Goal: Use online tool/utility

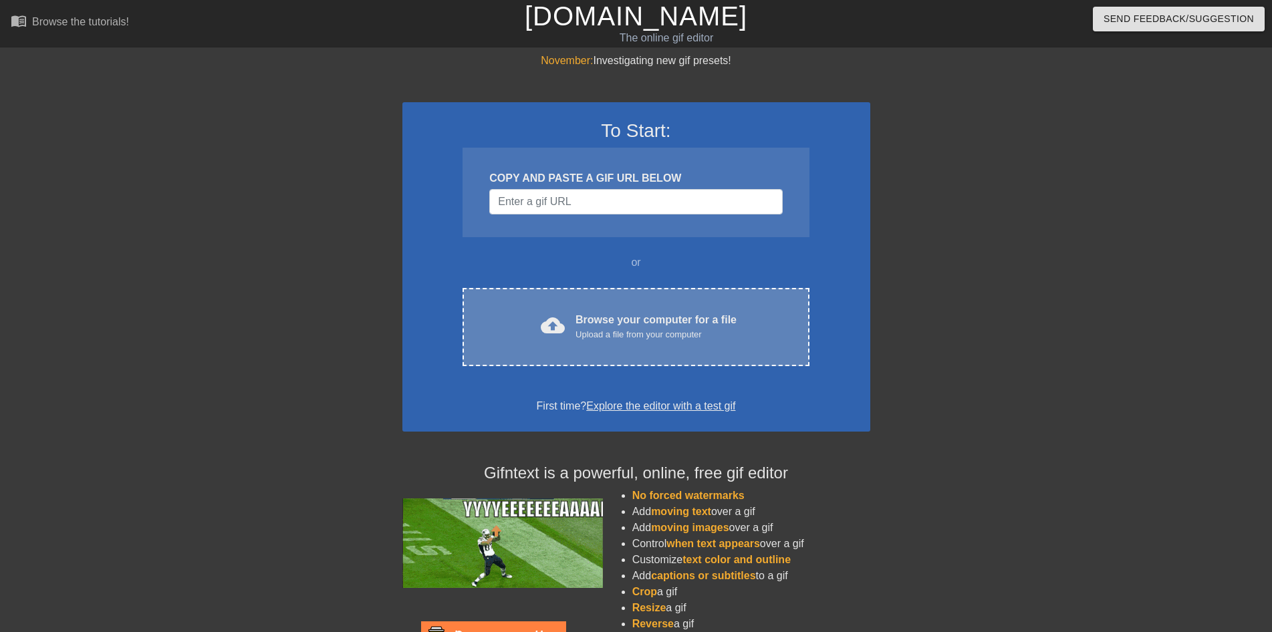
click at [658, 319] on div "Browse your computer for a file Upload a file from your computer" at bounding box center [656, 326] width 161 height 29
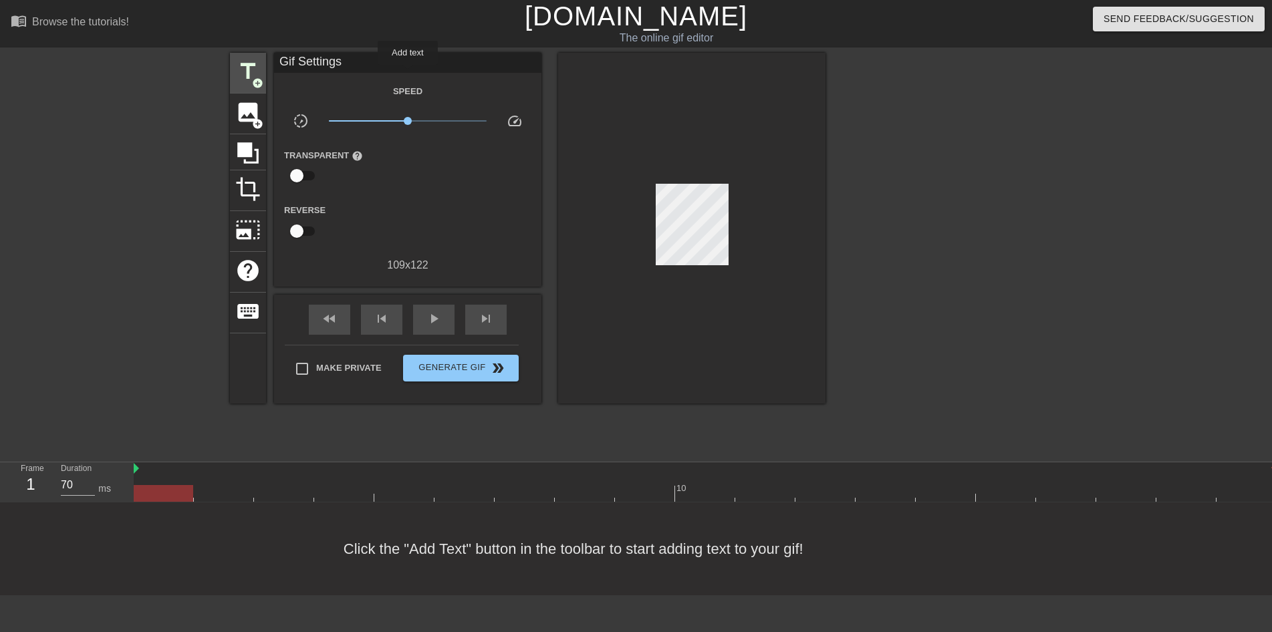
click at [261, 74] on span "title" at bounding box center [247, 71] width 25 height 25
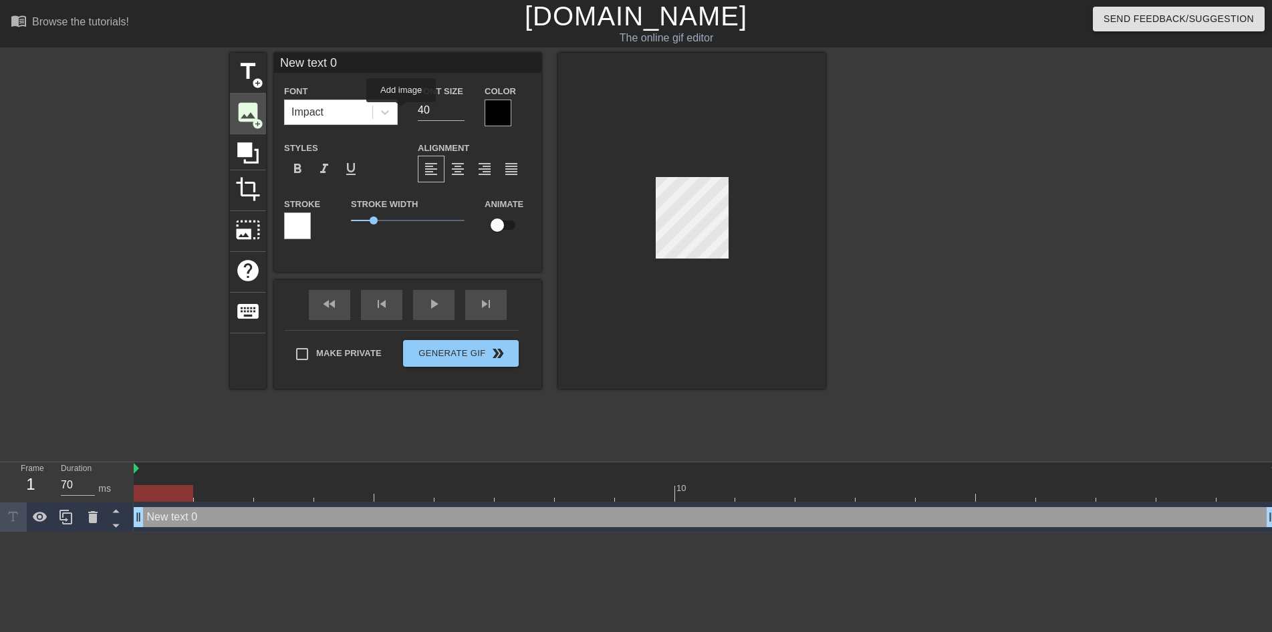
click at [261, 113] on span "image" at bounding box center [247, 112] width 25 height 25
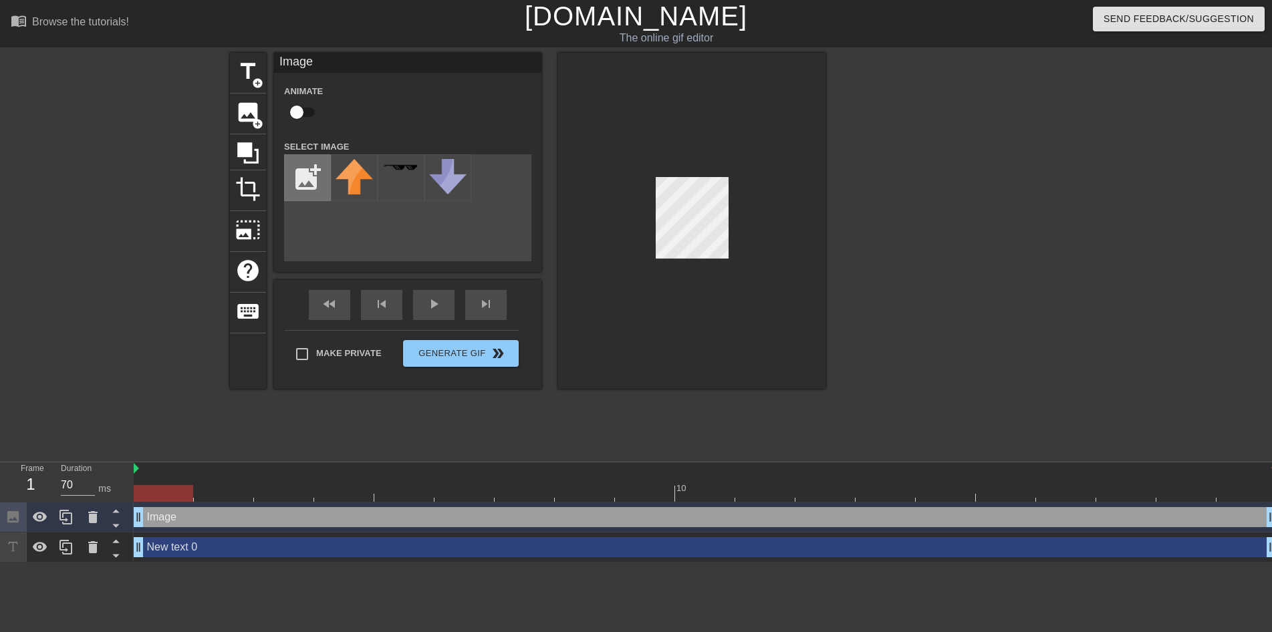
click at [330, 178] on input "file" at bounding box center [307, 177] width 45 height 45
type input "C:\fakepath\cooltext491264766580631.gif"
click at [378, 178] on div at bounding box center [354, 177] width 47 height 47
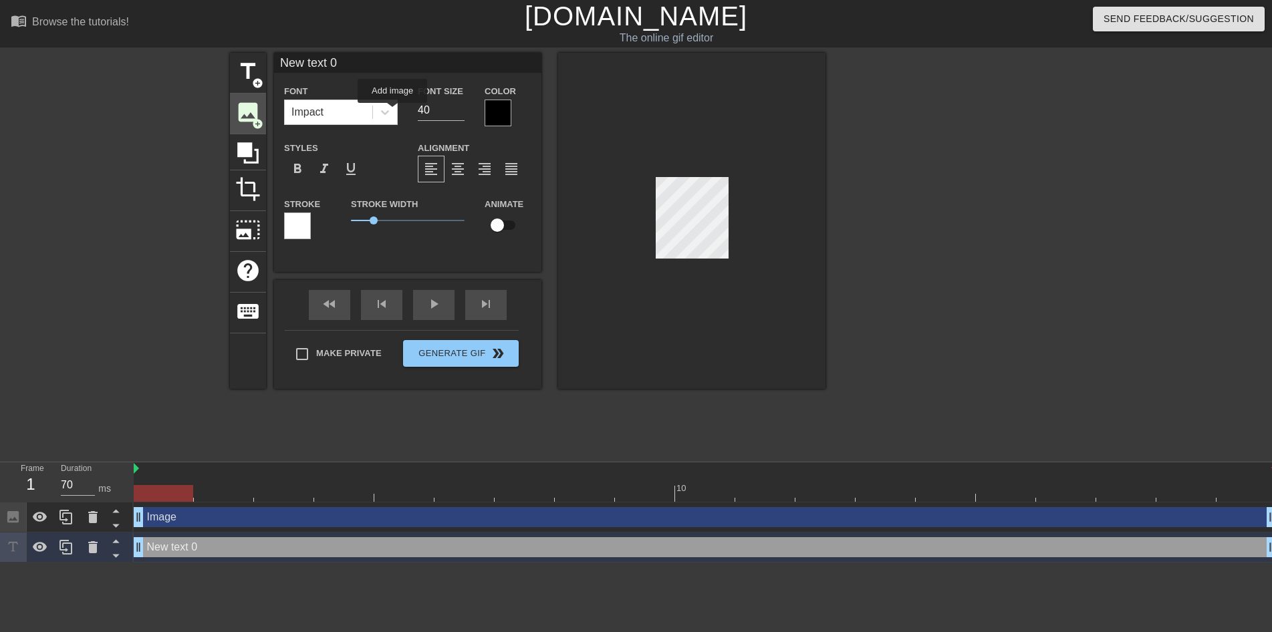
click at [261, 113] on span "image" at bounding box center [247, 112] width 25 height 25
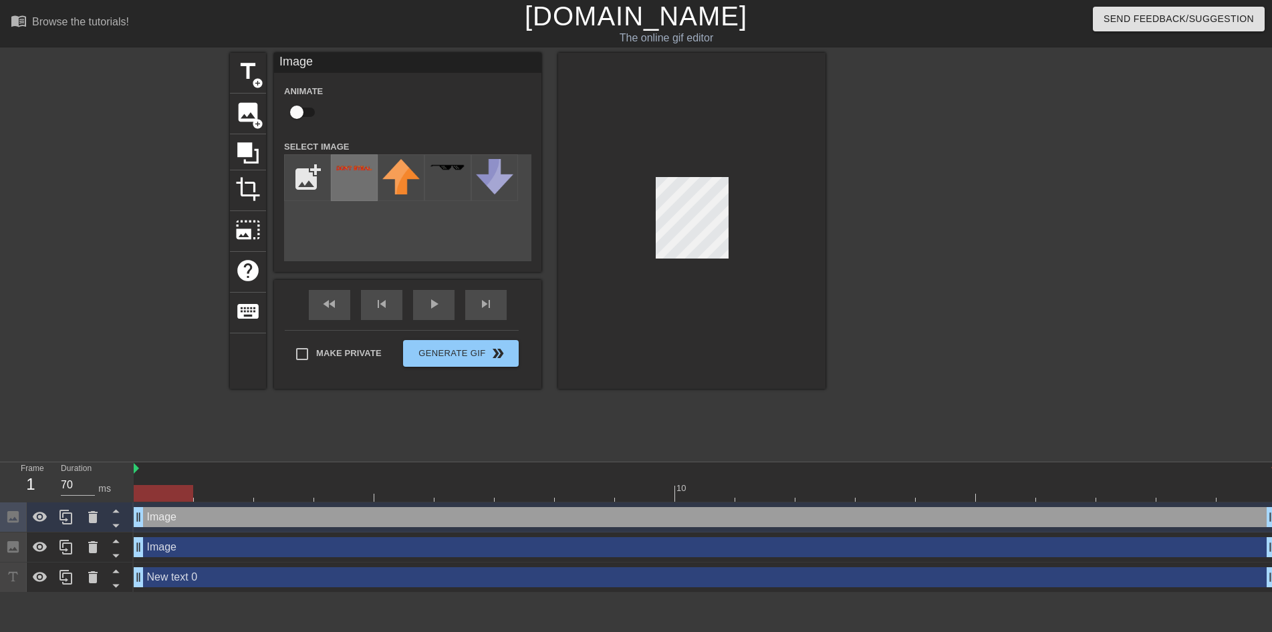
click at [373, 171] on img at bounding box center [354, 167] width 37 height 7
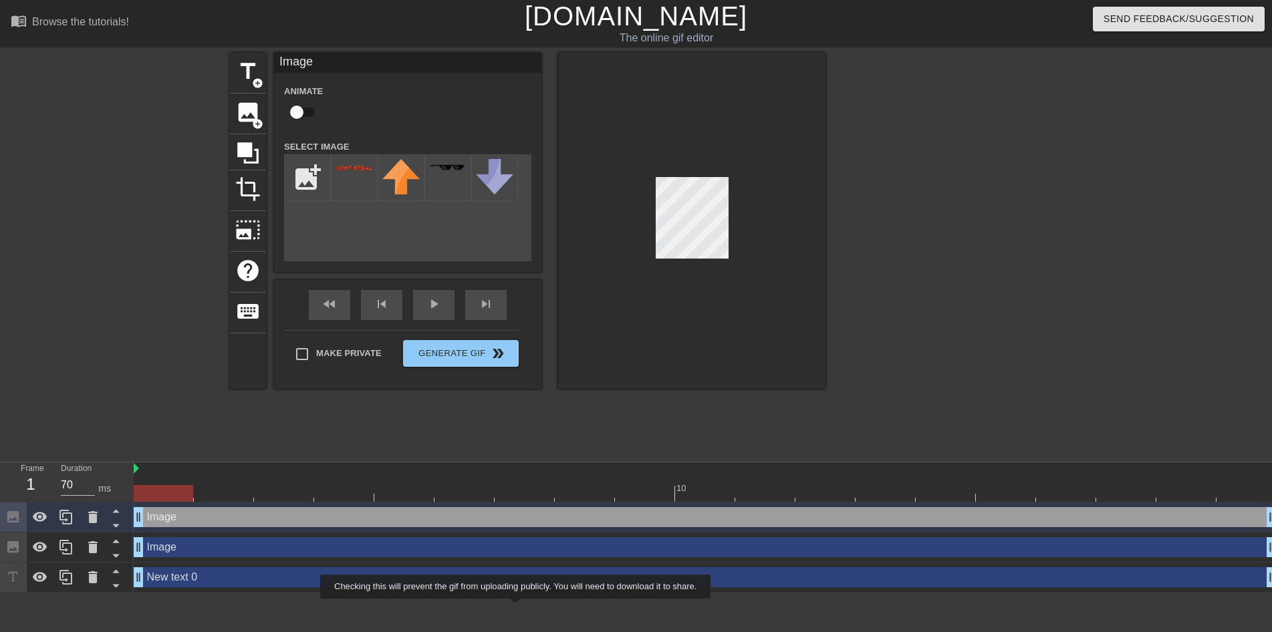
click at [382, 360] on span "Make Private" at bounding box center [349, 353] width 66 height 13
click at [316, 368] on input "Make Private" at bounding box center [302, 354] width 28 height 28
checkbox input "true"
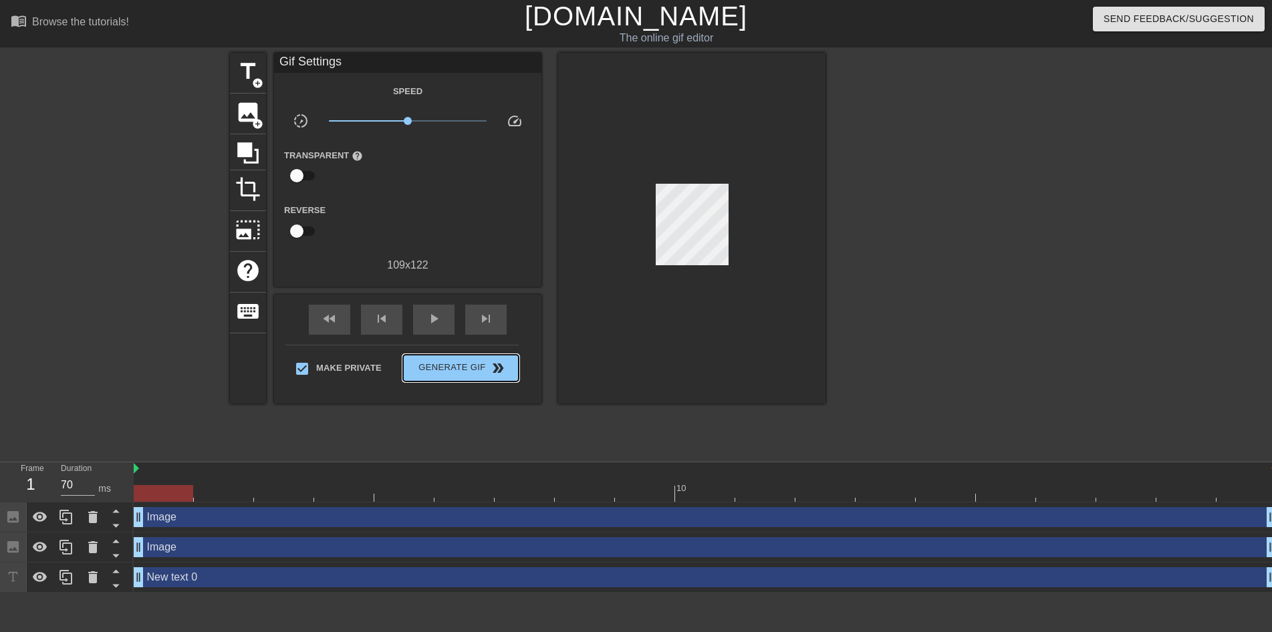
drag, startPoint x: 630, startPoint y: 605, endPoint x: 1003, endPoint y: 509, distance: 384.5
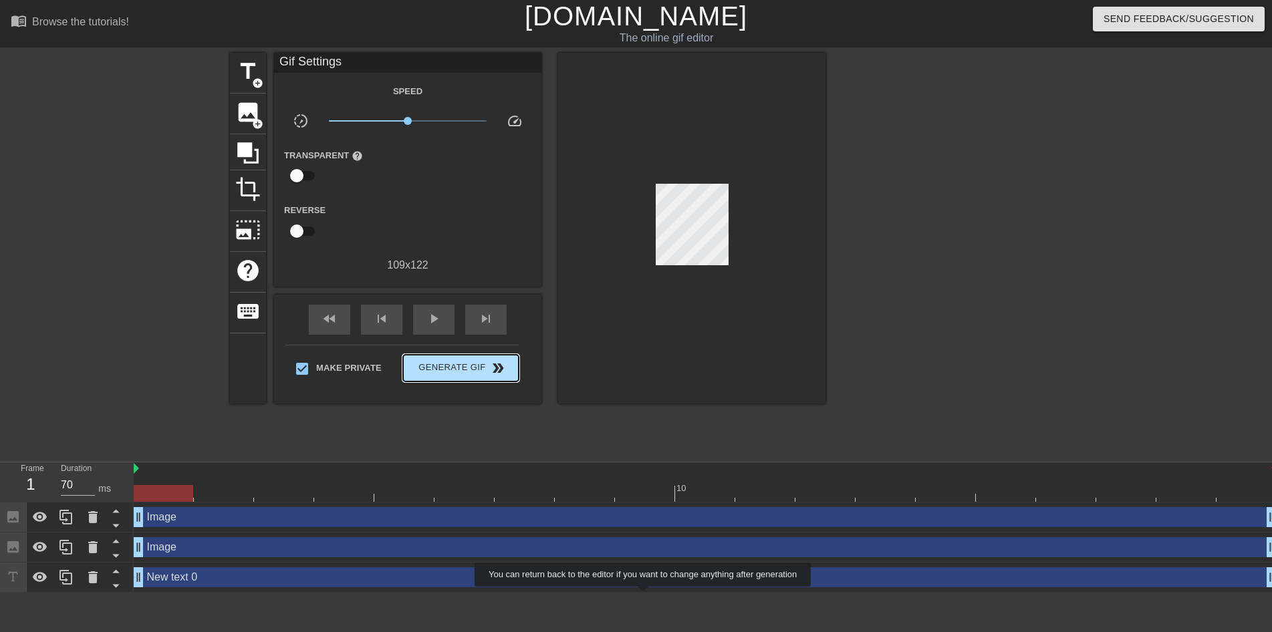
click at [519, 382] on button "Generate Gif double_arrow" at bounding box center [461, 368] width 116 height 27
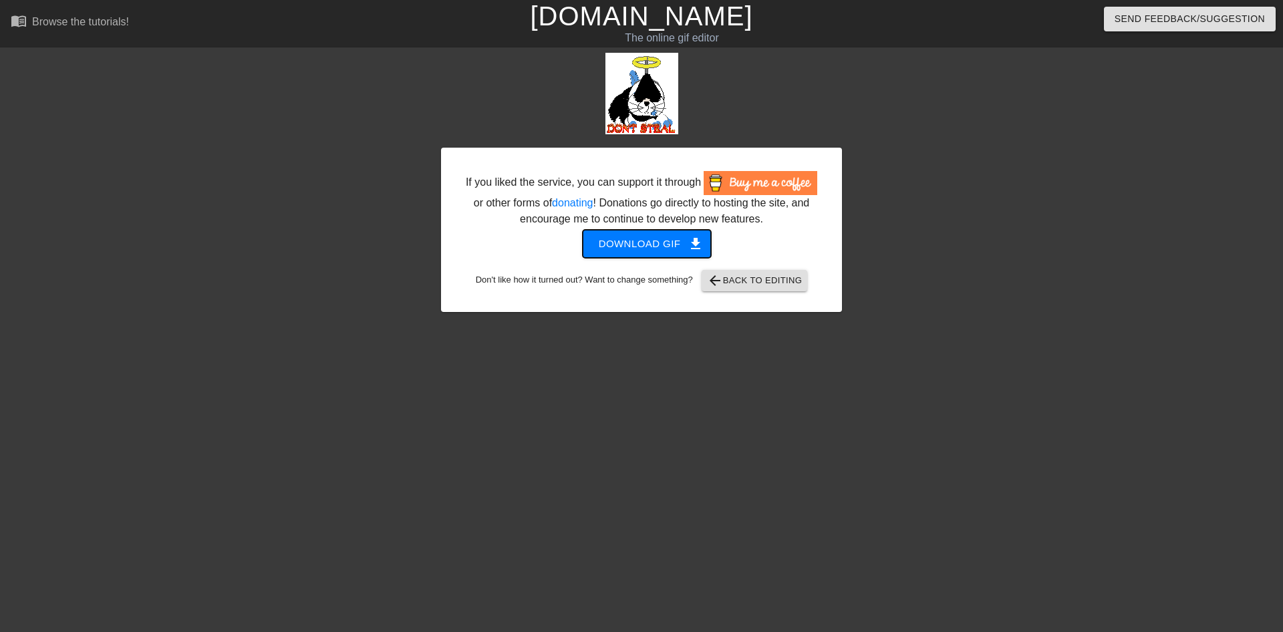
click at [675, 241] on button "Download gif get_app" at bounding box center [647, 244] width 129 height 28
